Goal: Task Accomplishment & Management: Manage account settings

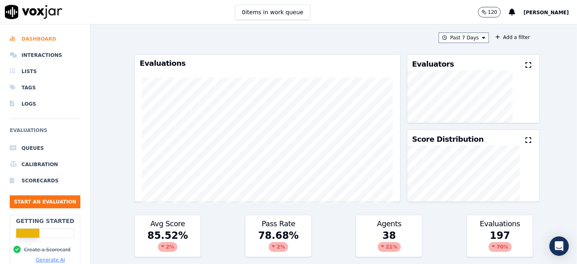
drag, startPoint x: 0, startPoint y: 0, endPoint x: 34, endPoint y: 41, distance: 52.9
click at [34, 41] on li "Dashboard" at bounding box center [45, 39] width 71 height 16
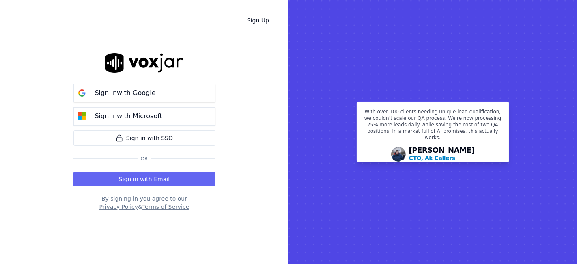
click at [532, 9] on rect at bounding box center [432, 132] width 288 height 264
click at [129, 92] on p "Sign in with Google" at bounding box center [125, 93] width 61 height 10
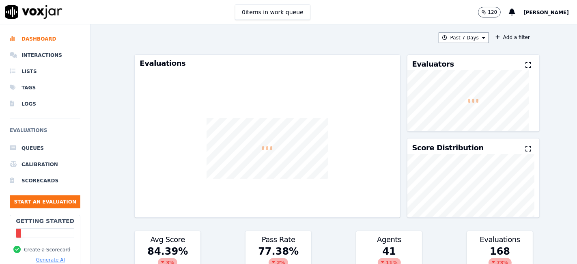
click at [536, 12] on span "[PERSON_NAME]" at bounding box center [545, 13] width 45 height 6
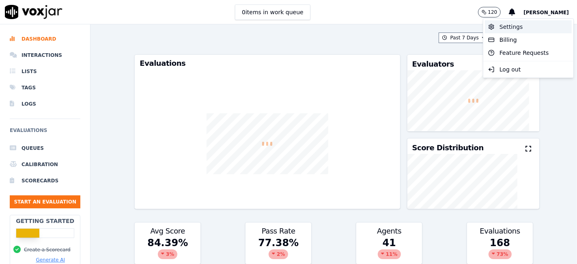
click at [510, 26] on div "Settings" at bounding box center [528, 26] width 87 height 13
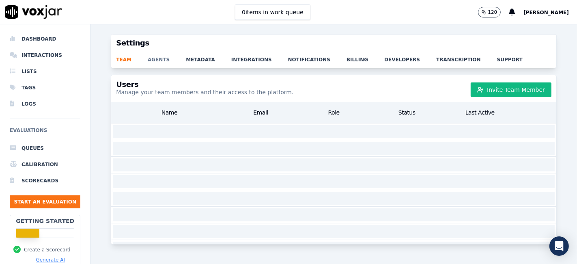
click at [156, 58] on link "agents" at bounding box center [167, 56] width 38 height 11
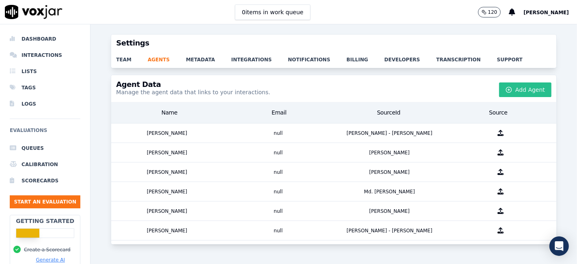
click at [506, 84] on button "Add Agent" at bounding box center [525, 89] width 52 height 15
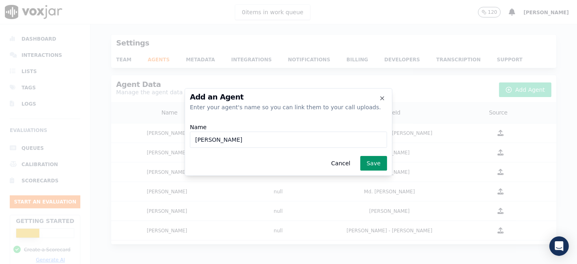
type input "FABIOLA RENDON"
click at [381, 161] on button "Save" at bounding box center [373, 163] width 27 height 15
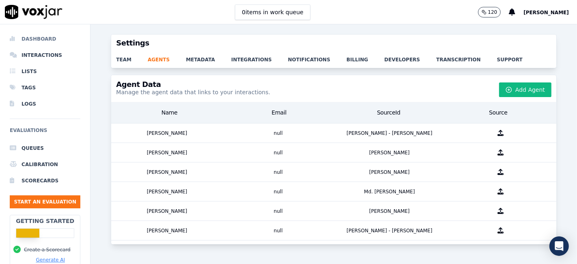
click at [56, 40] on li "Dashboard" at bounding box center [45, 39] width 71 height 16
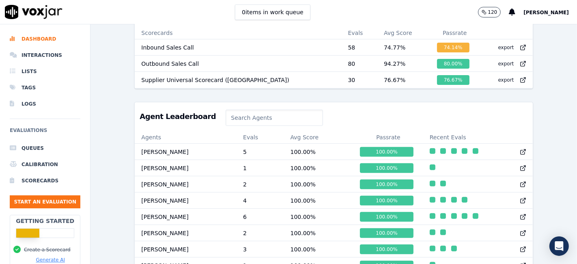
scroll to position [270, 0]
